Goal: Information Seeking & Learning: Find contact information

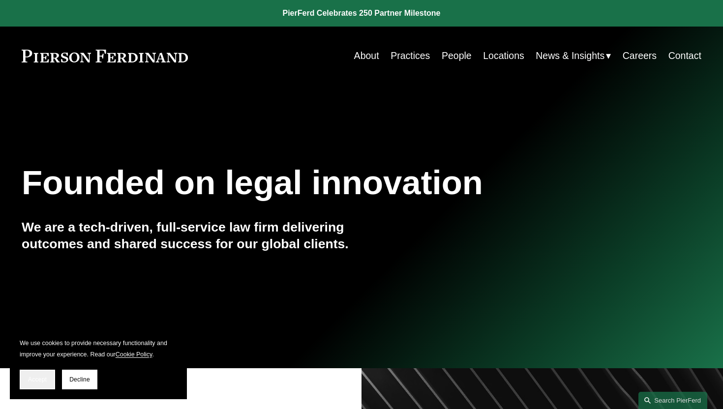
click at [33, 378] on span "Accept" at bounding box center [37, 379] width 19 height 7
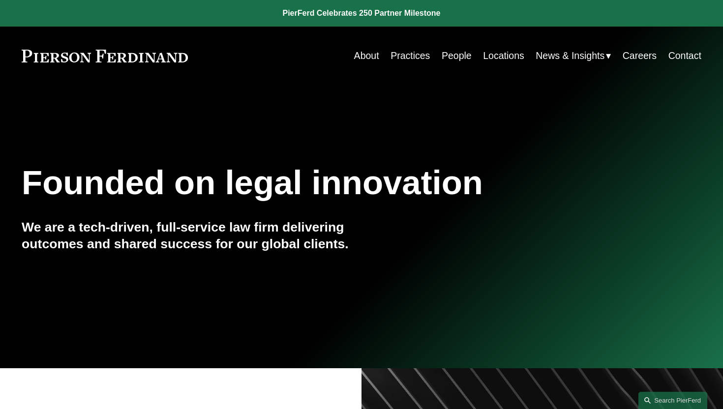
click at [458, 57] on link "People" at bounding box center [457, 55] width 30 height 19
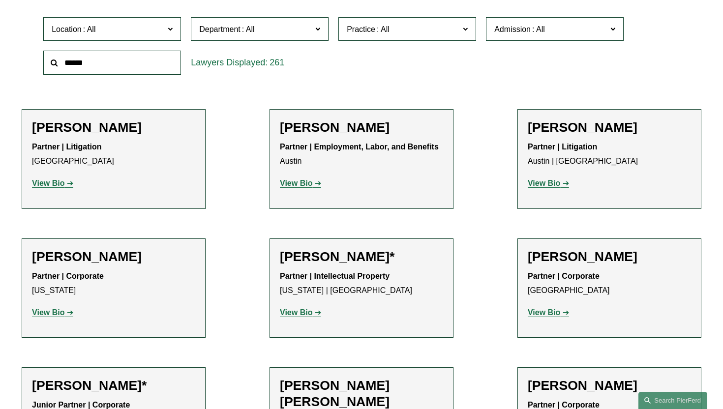
scroll to position [302, 0]
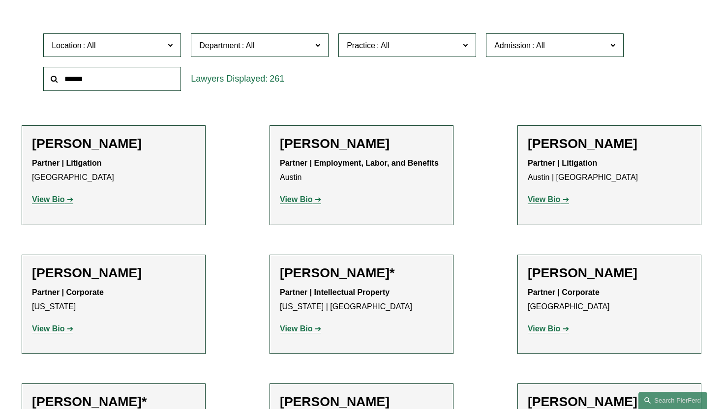
click at [171, 78] on input "text" at bounding box center [112, 79] width 138 height 24
type input "********"
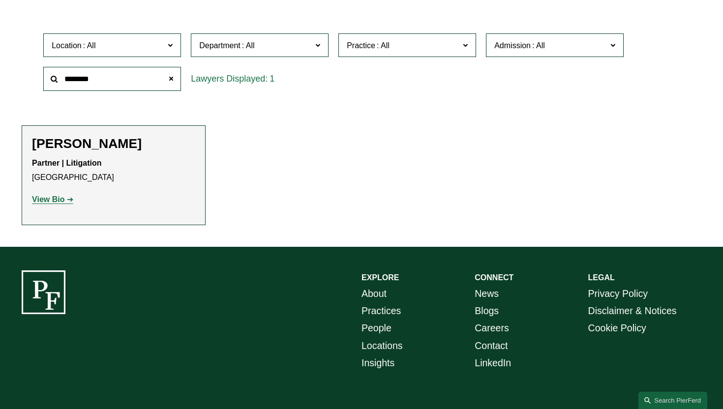
click at [63, 203] on strong "View Bio" at bounding box center [48, 199] width 32 height 8
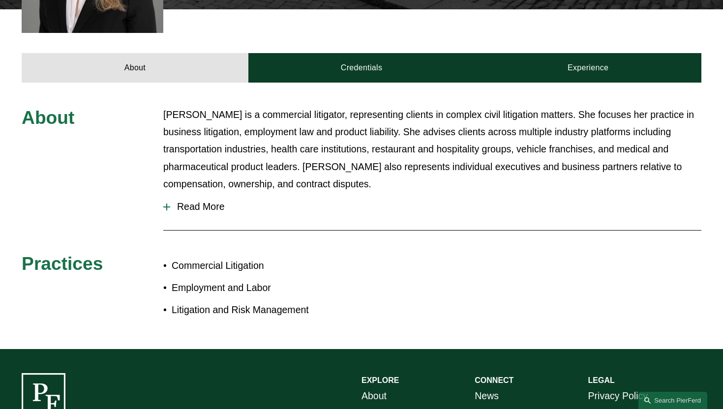
scroll to position [400, 0]
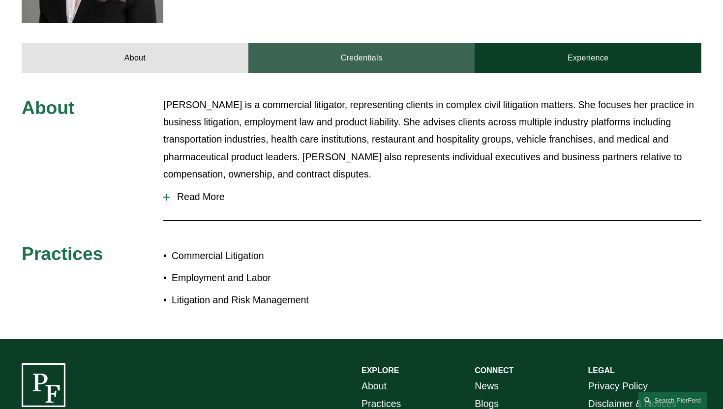
click at [349, 56] on link "Credentials" at bounding box center [361, 57] width 227 height 29
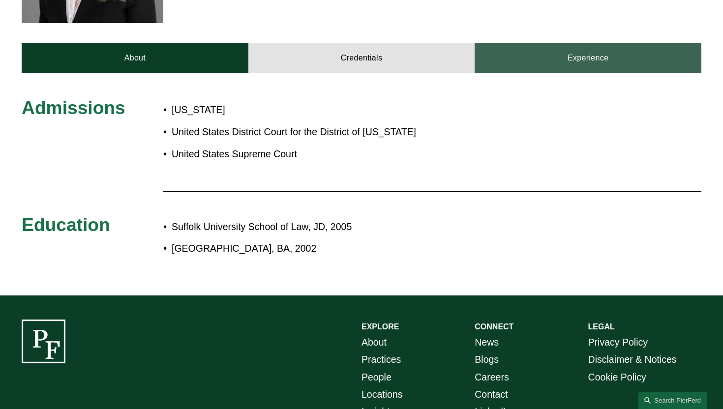
click at [554, 47] on link "Experience" at bounding box center [588, 57] width 227 height 29
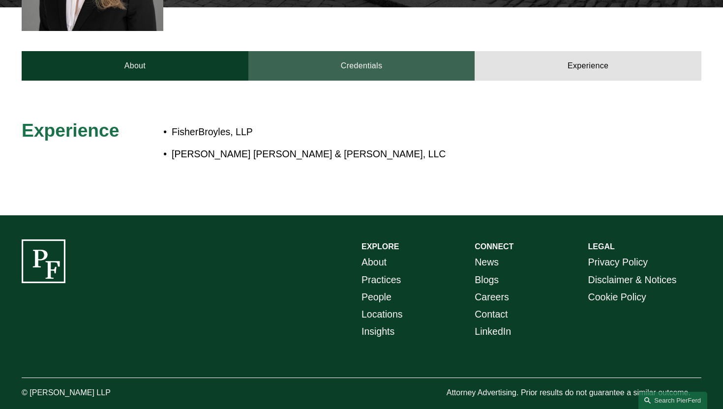
click at [431, 51] on link "Credentials" at bounding box center [361, 65] width 227 height 29
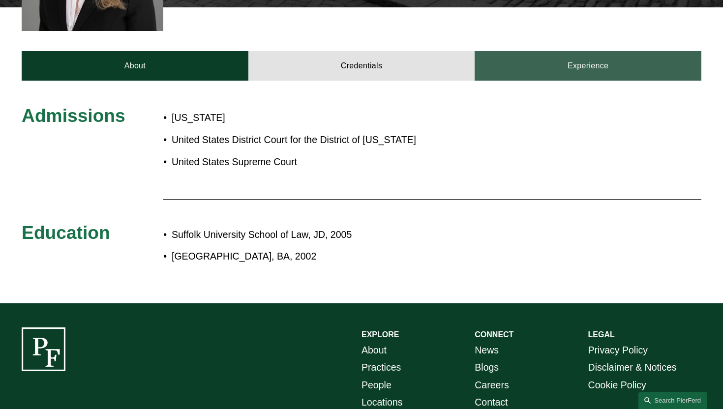
click at [509, 51] on link "Experience" at bounding box center [588, 65] width 227 height 29
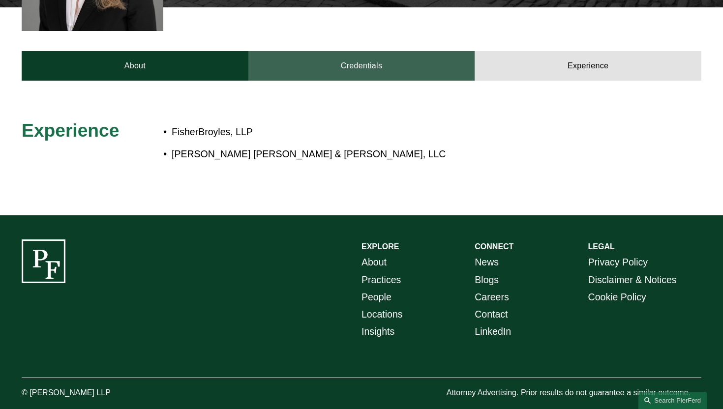
click at [380, 52] on link "Credentials" at bounding box center [361, 65] width 227 height 29
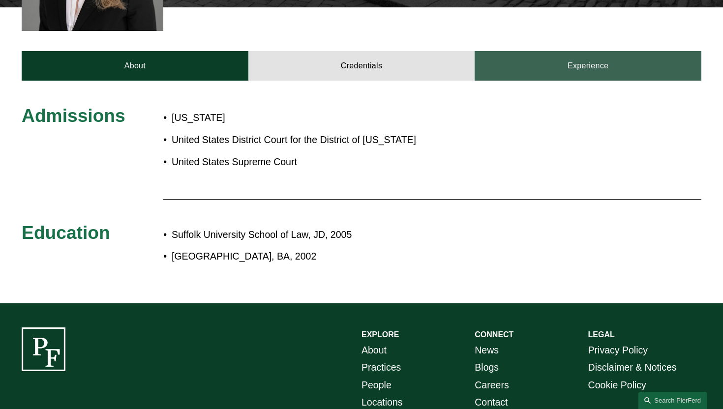
click at [603, 51] on link "Experience" at bounding box center [588, 65] width 227 height 29
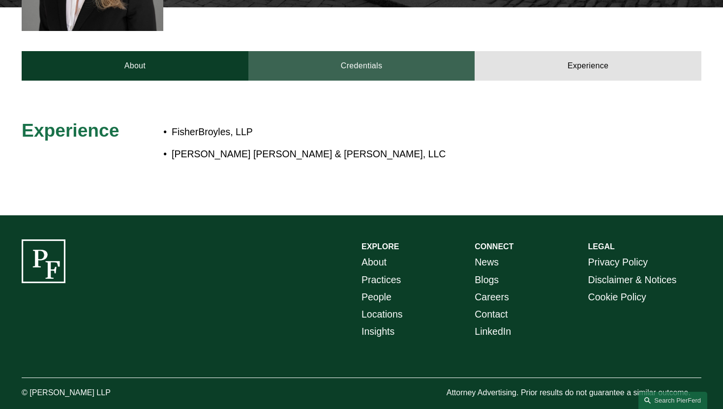
click at [354, 63] on link "Credentials" at bounding box center [361, 65] width 227 height 29
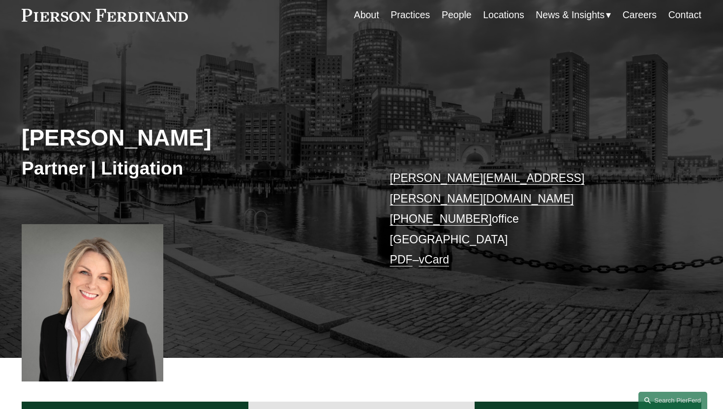
scroll to position [0, 0]
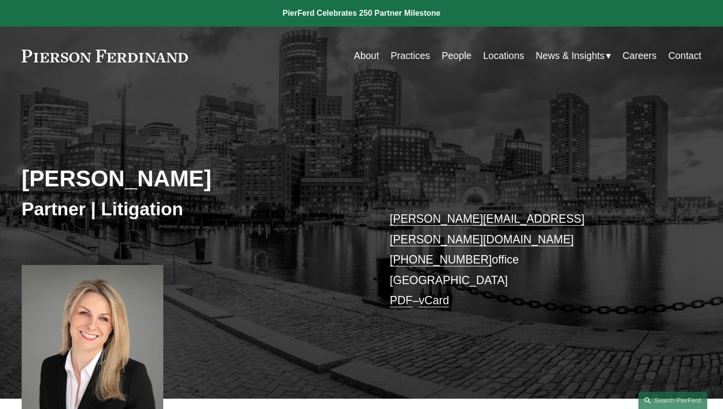
click at [368, 58] on link "About" at bounding box center [366, 55] width 25 height 19
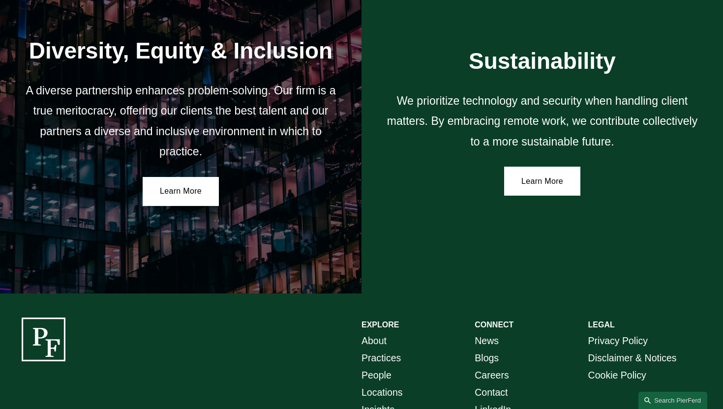
scroll to position [1632, 0]
